Goal: Task Accomplishment & Management: Manage account settings

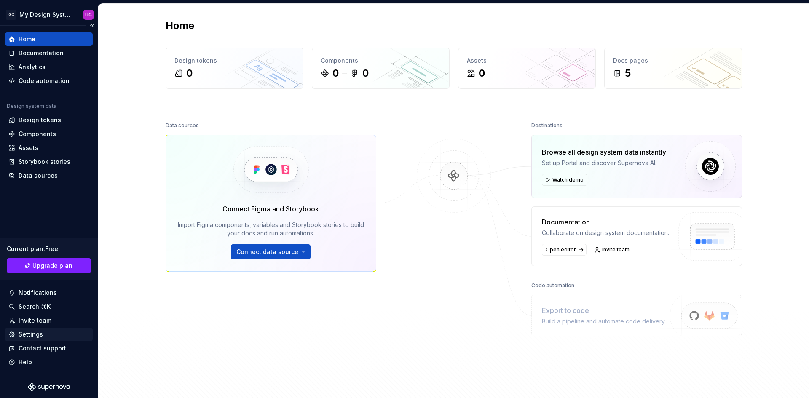
click at [34, 334] on div "Settings" at bounding box center [31, 334] width 24 height 8
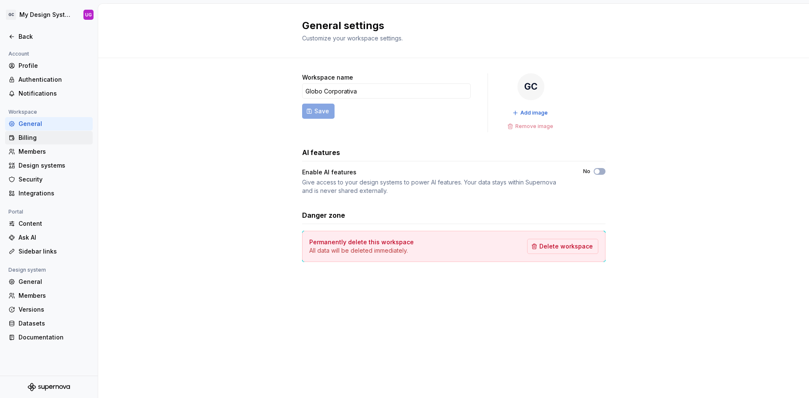
click at [37, 140] on div "Billing" at bounding box center [54, 138] width 71 height 8
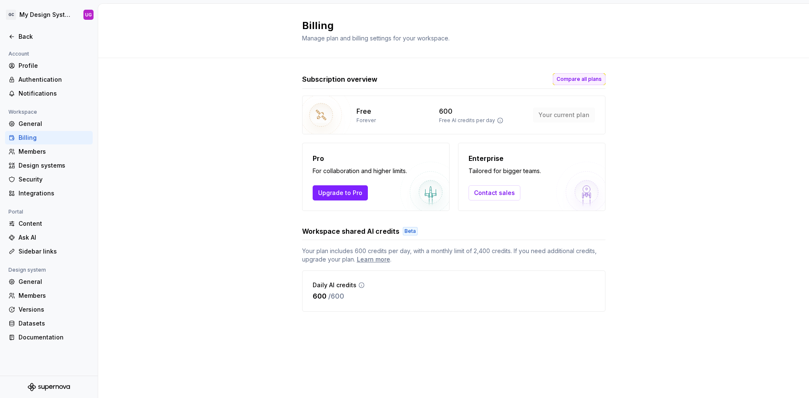
click at [577, 78] on span "Compare all plans" at bounding box center [578, 79] width 45 height 7
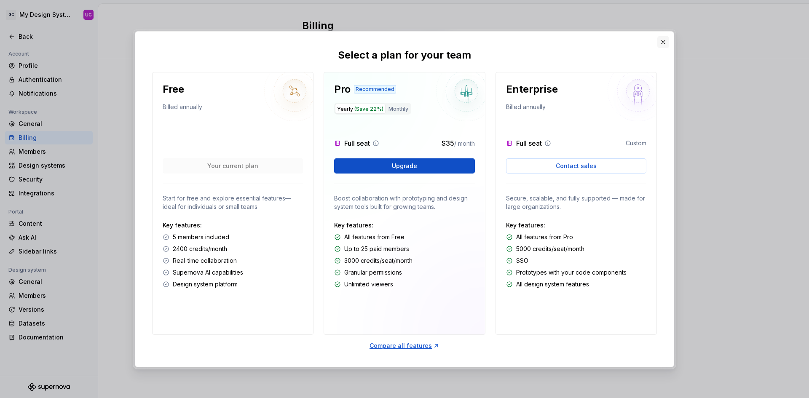
click at [660, 43] on button "button" at bounding box center [663, 42] width 12 height 12
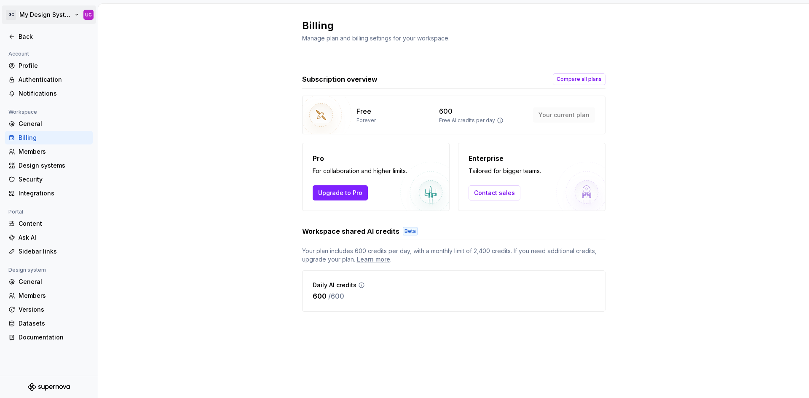
click at [44, 17] on html "GC My Design System UG Back Account Profile Authentication Notifications Worksp…" at bounding box center [404, 199] width 809 height 398
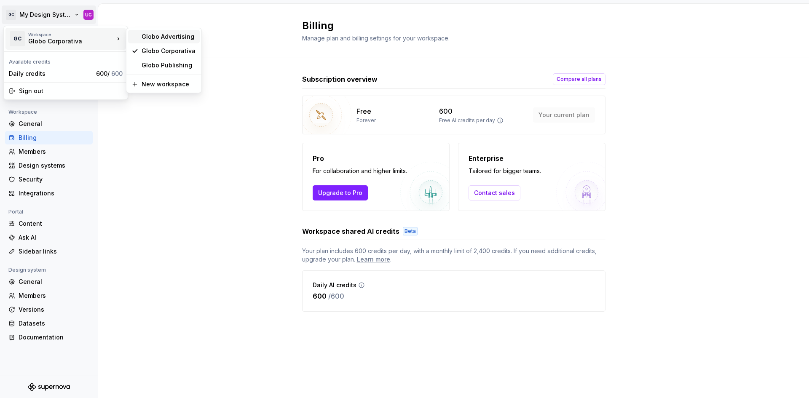
click at [161, 37] on div "Globo Advertising" at bounding box center [169, 36] width 55 height 8
